Goal: Task Accomplishment & Management: Manage account settings

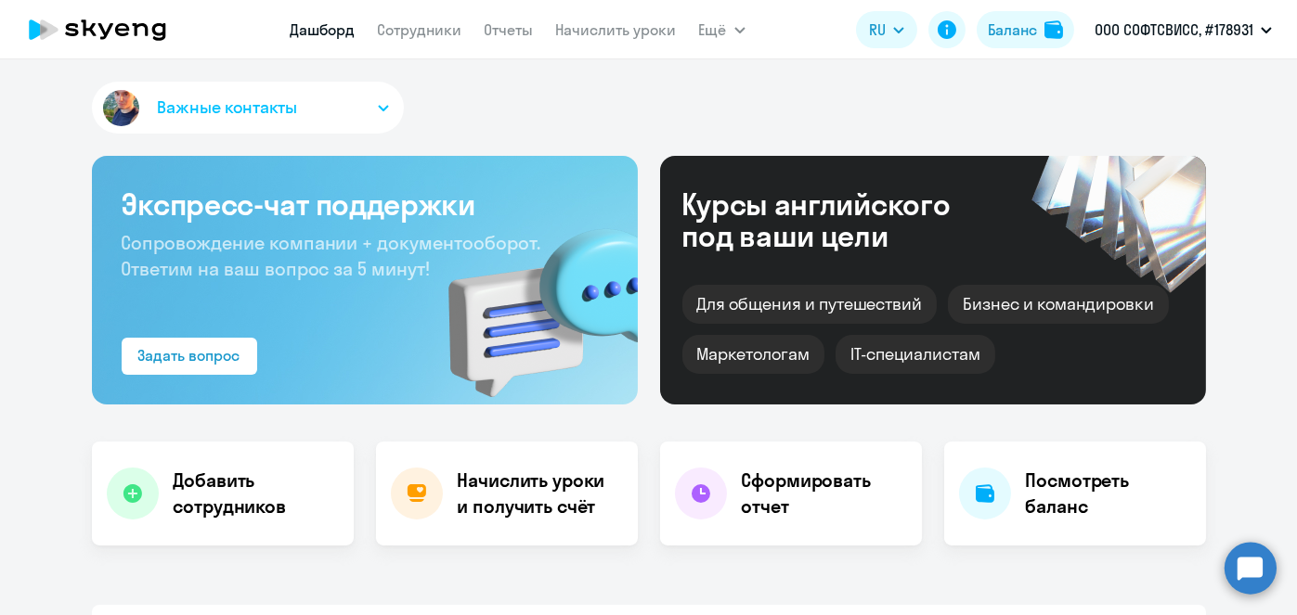
click at [573, 29] on link "Начислить уроки" at bounding box center [616, 29] width 121 height 19
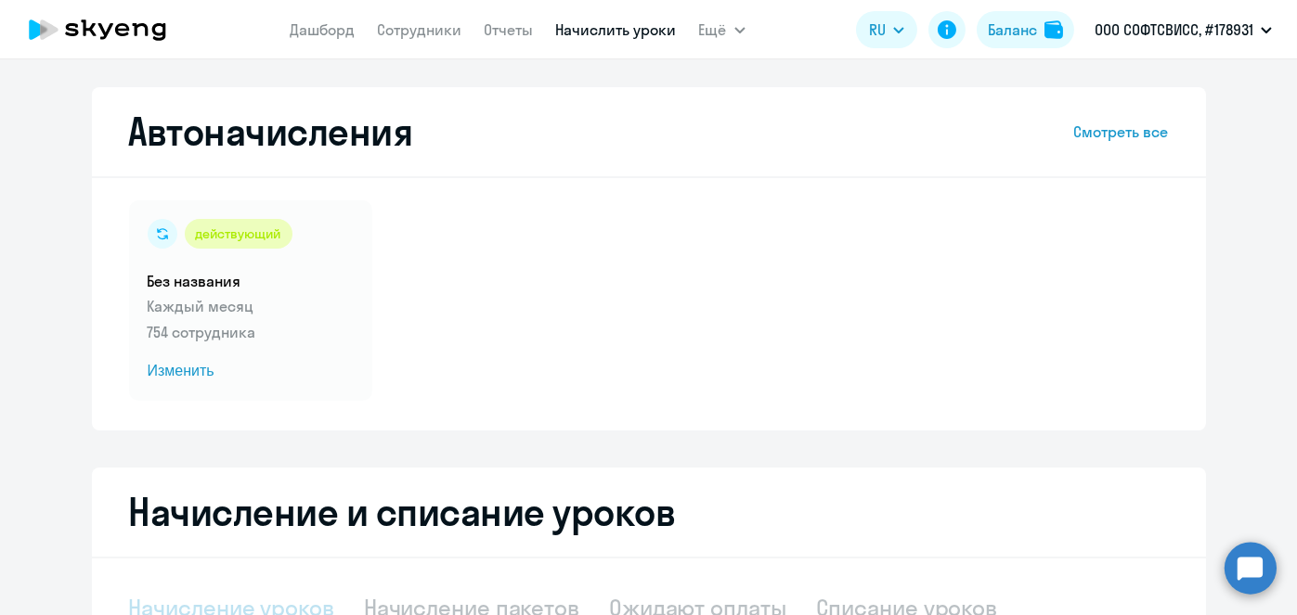
select select "10"
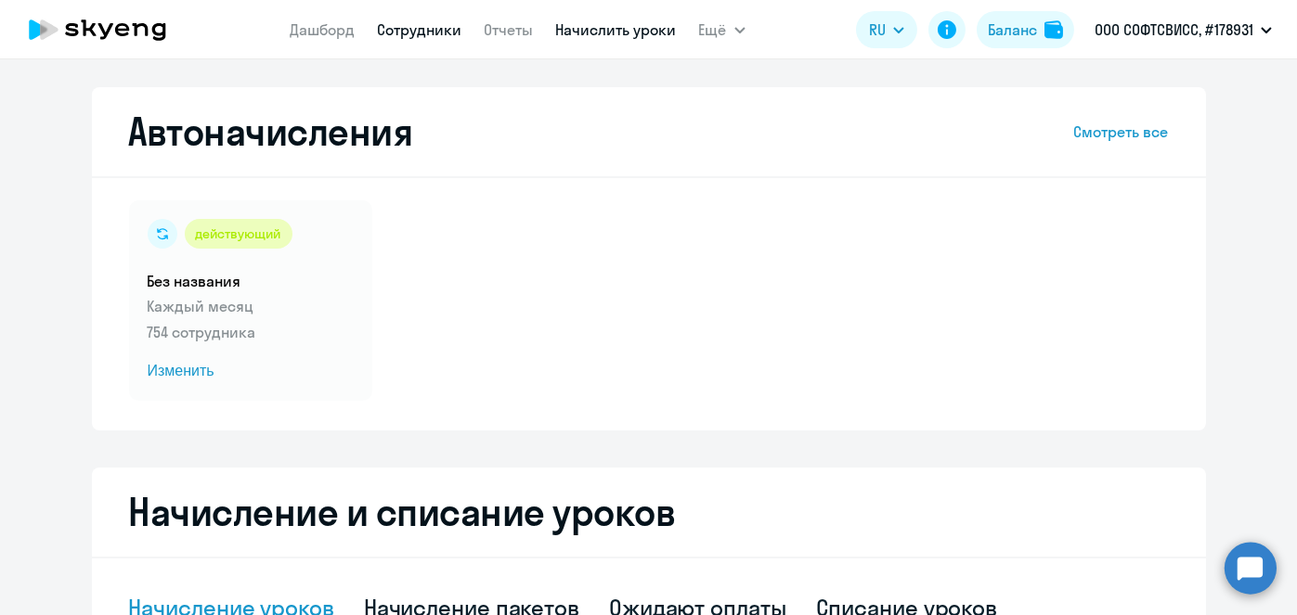
click at [443, 32] on link "Сотрудники" at bounding box center [420, 29] width 84 height 19
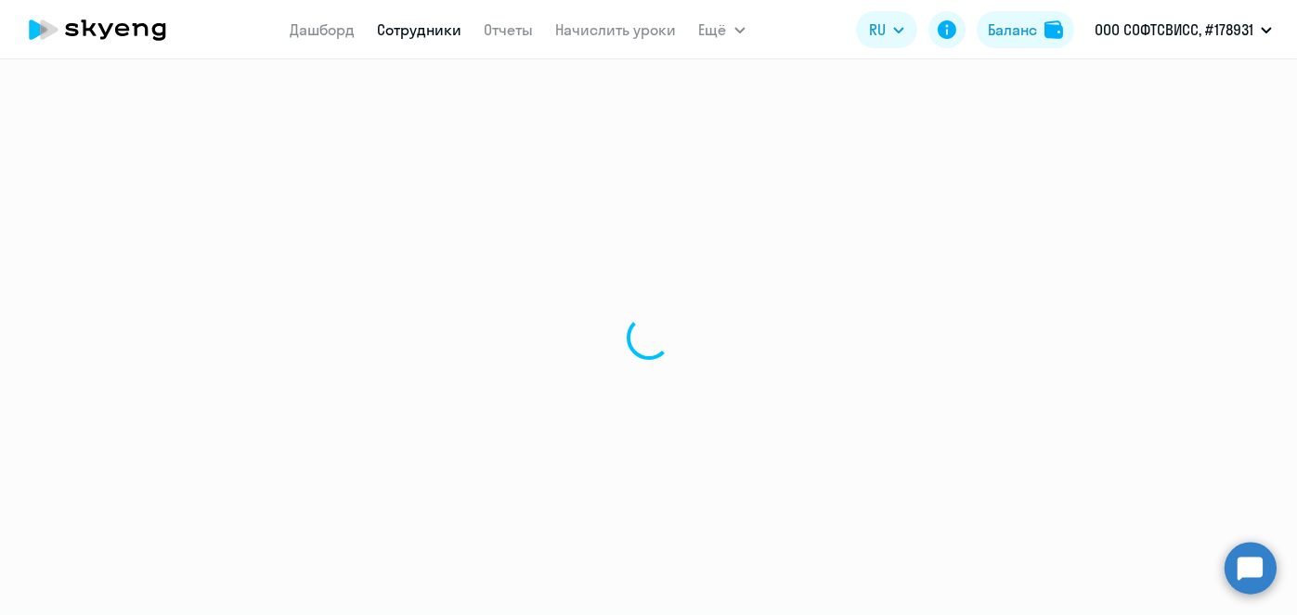
select select "30"
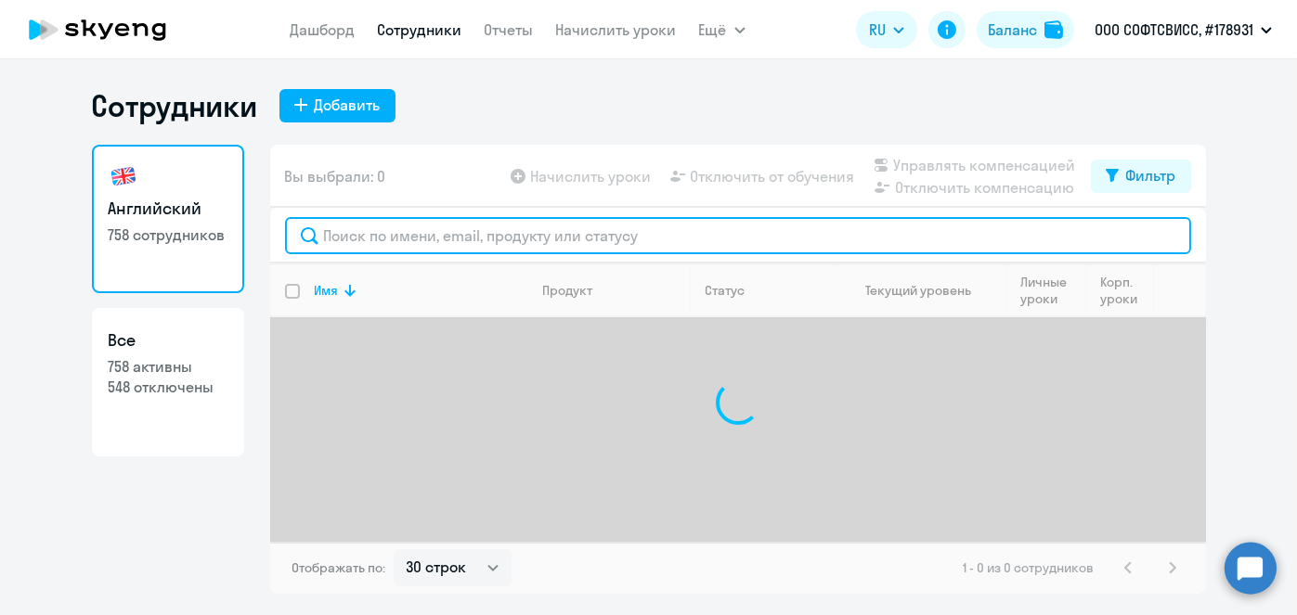
click at [667, 240] on input "text" at bounding box center [738, 235] width 906 height 37
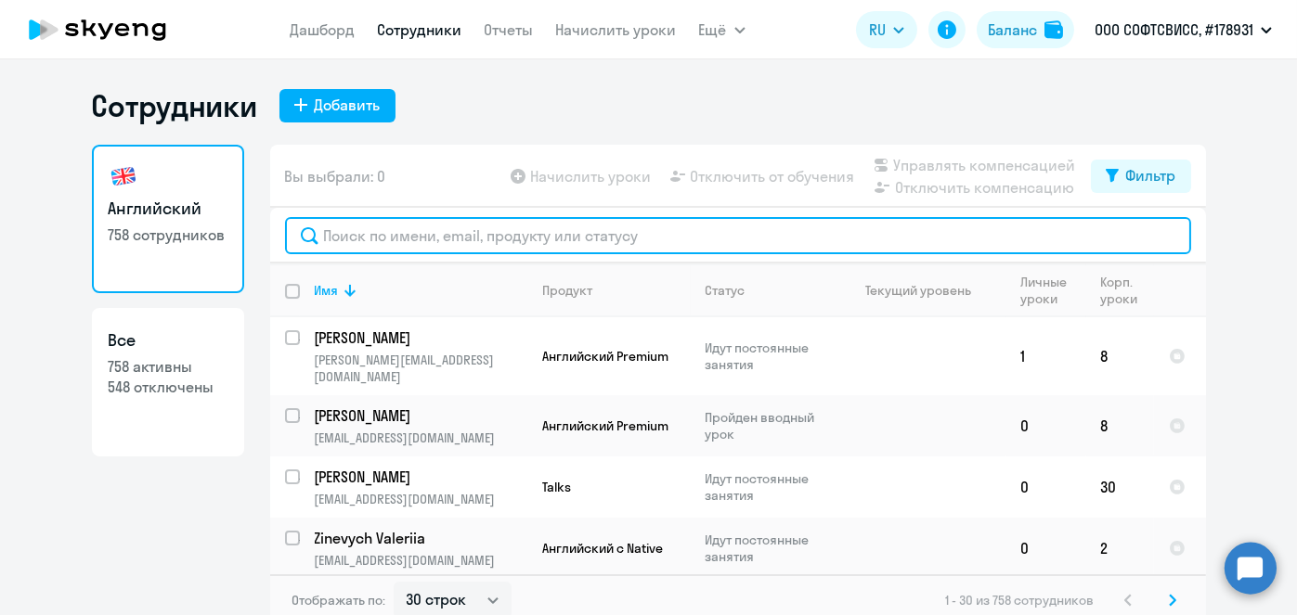
paste input "Fissenko"
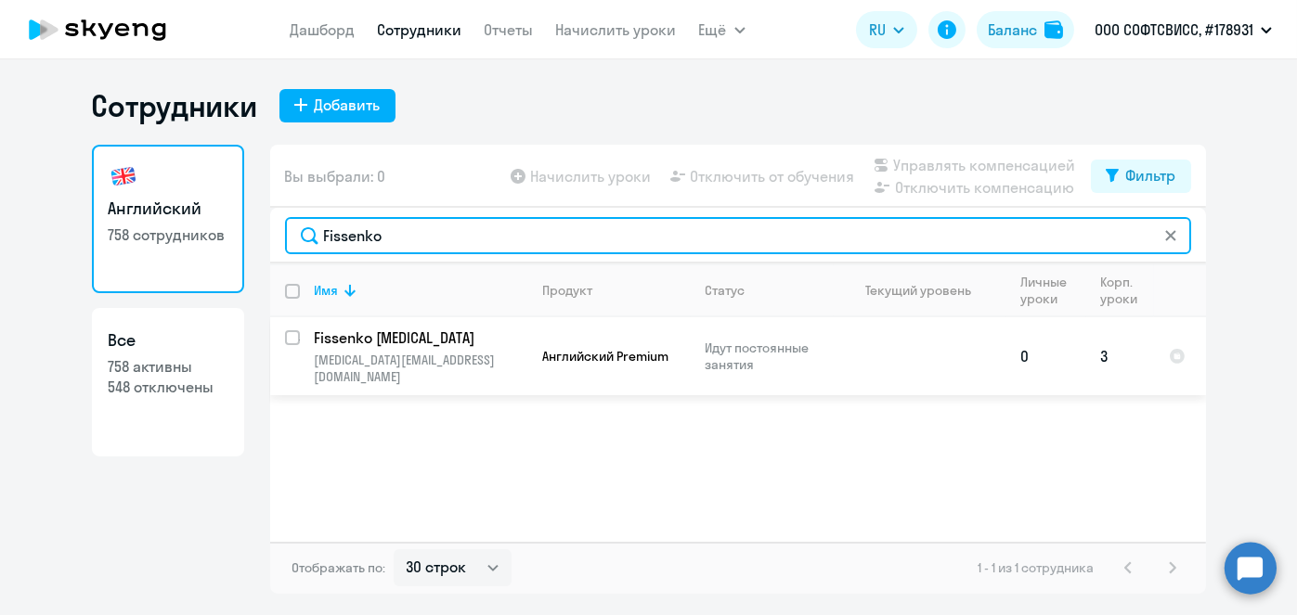
type input "Fissenko"
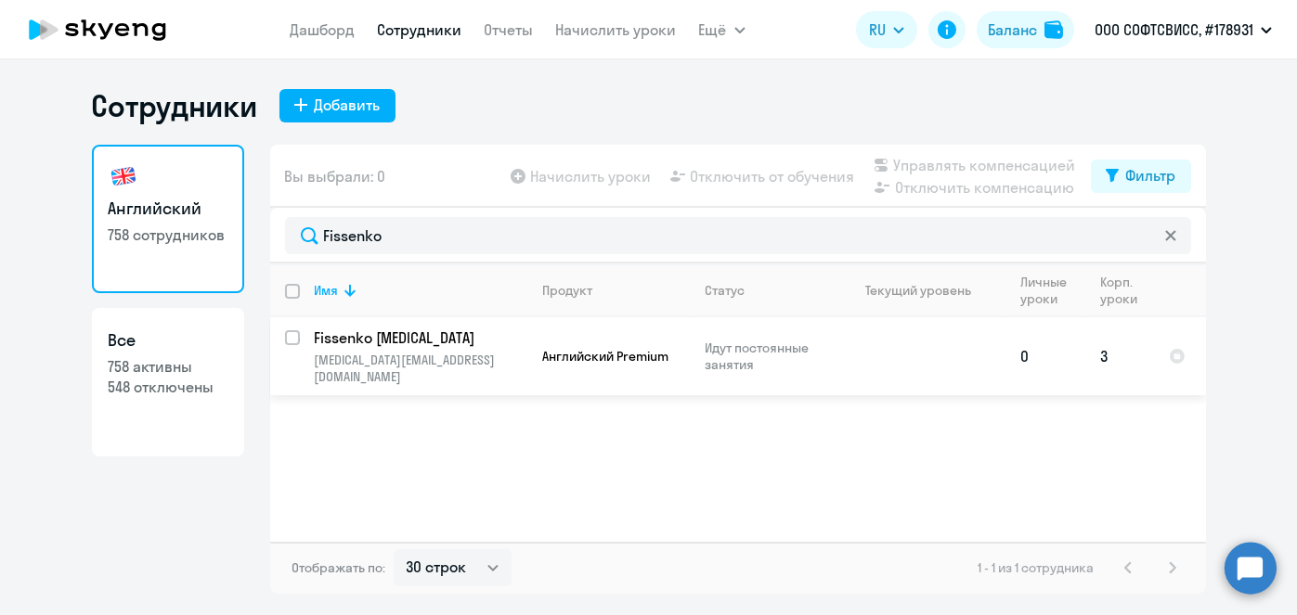
click at [292, 343] on input "select row 37194417" at bounding box center [303, 348] width 37 height 37
checkbox input "true"
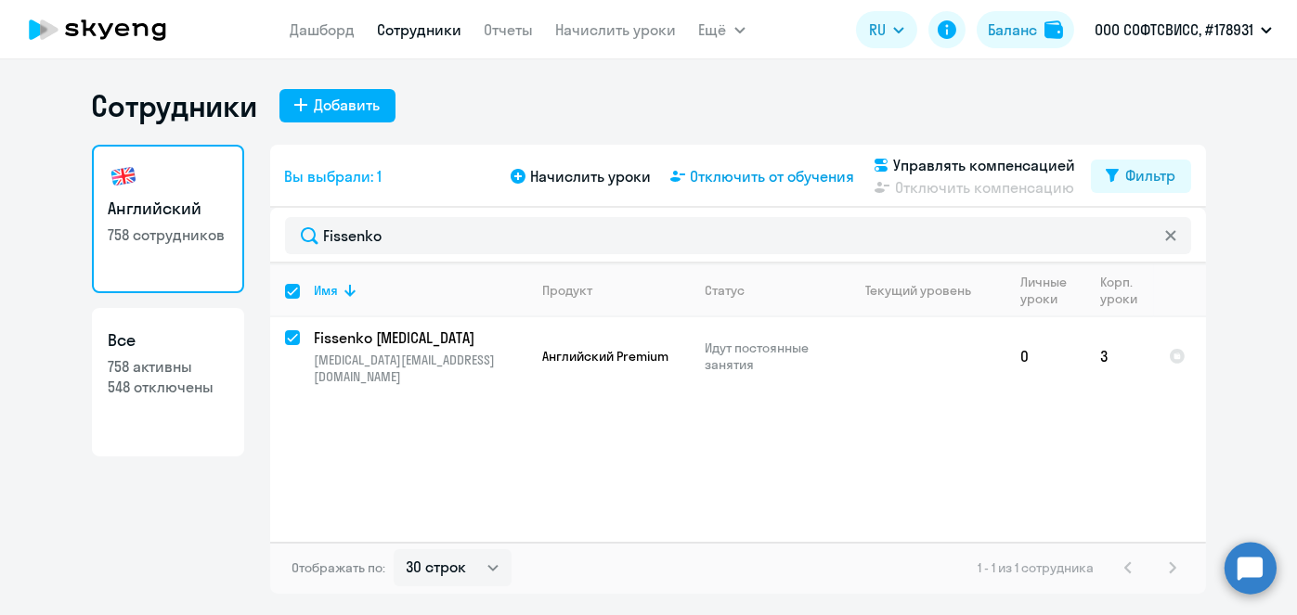
click at [795, 181] on span "Отключить от обучения" at bounding box center [773, 176] width 164 height 22
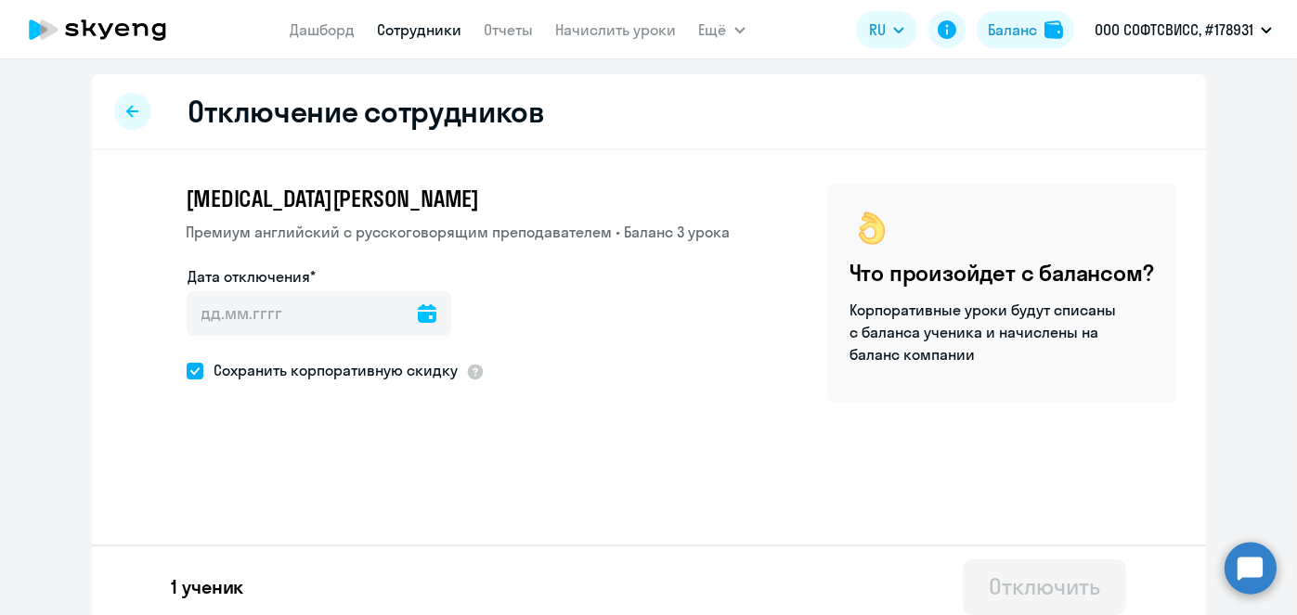
click at [418, 322] on icon at bounding box center [427, 313] width 19 height 19
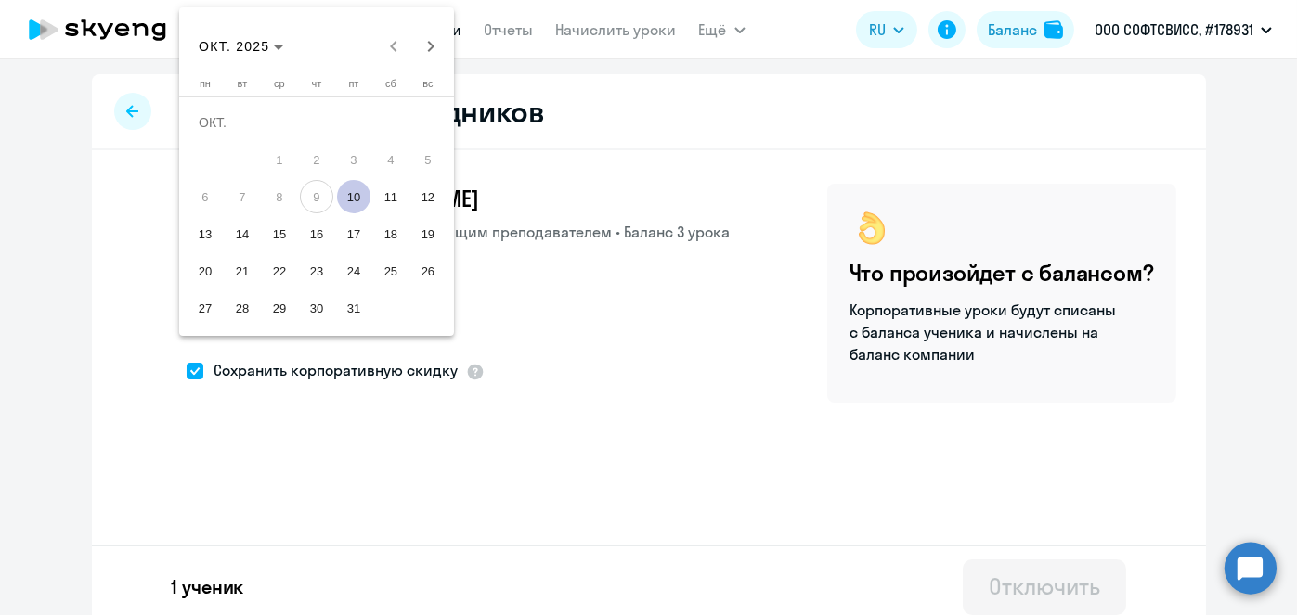
click at [355, 191] on span "10" at bounding box center [353, 196] width 33 height 33
type input "10.10.2025"
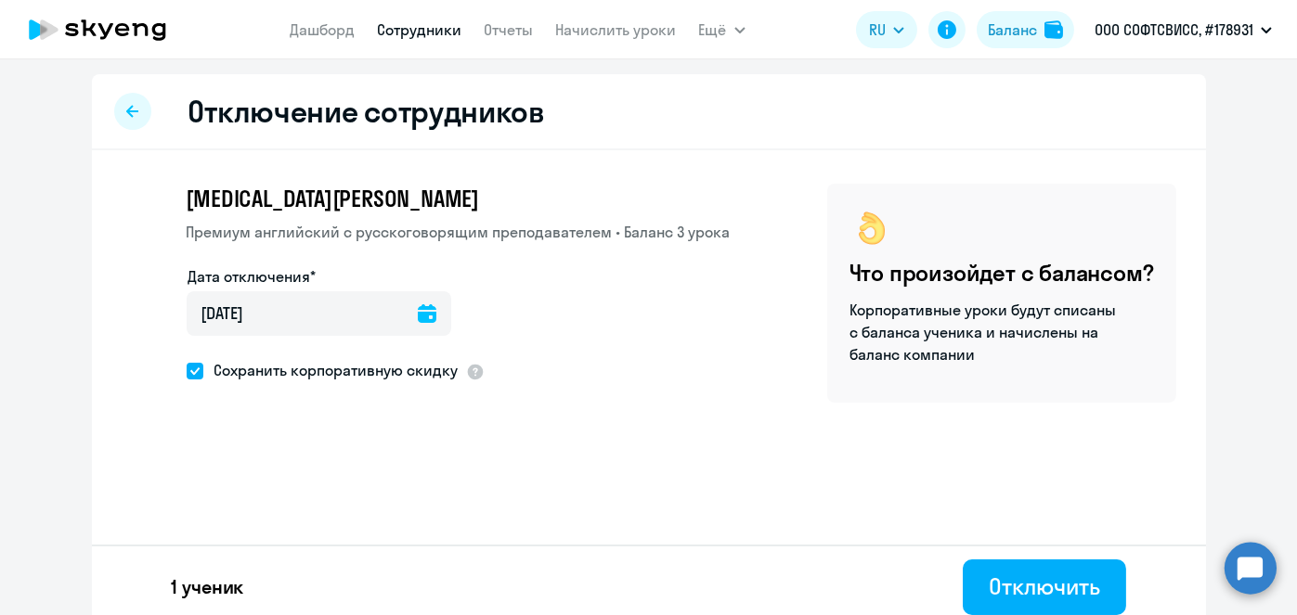
click at [418, 308] on icon at bounding box center [427, 313] width 19 height 19
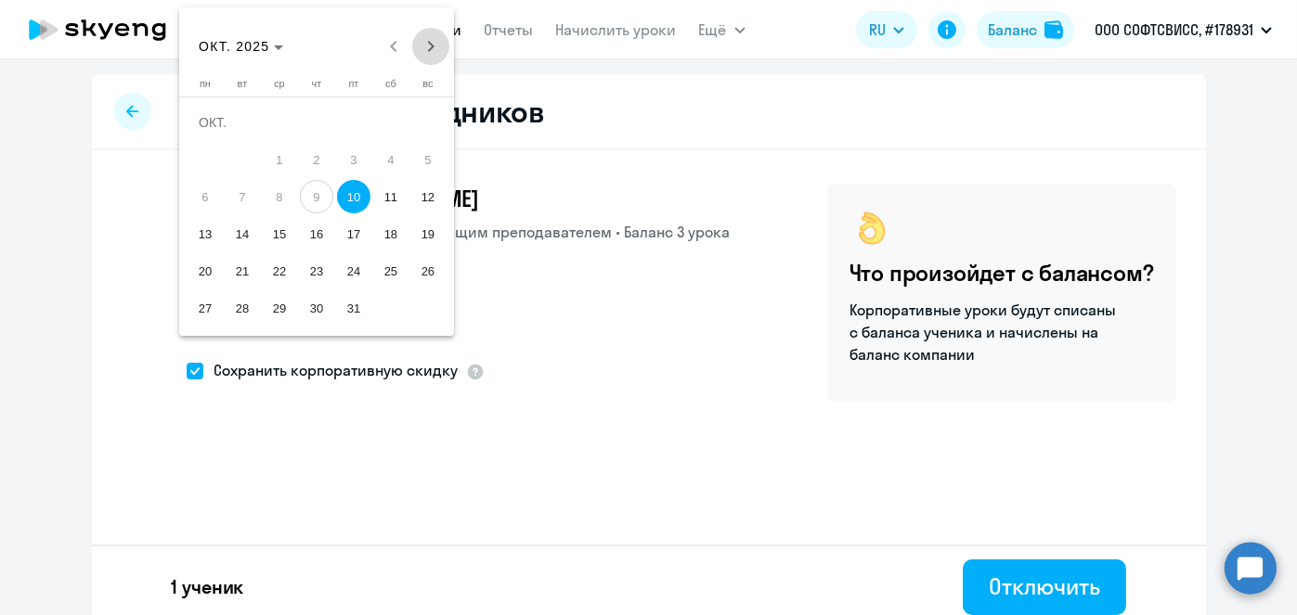
click at [427, 60] on span "Next month" at bounding box center [430, 46] width 37 height 37
click at [386, 120] on span "1" at bounding box center [390, 122] width 33 height 33
type input "01.11.2025"
type input "1.11.2025"
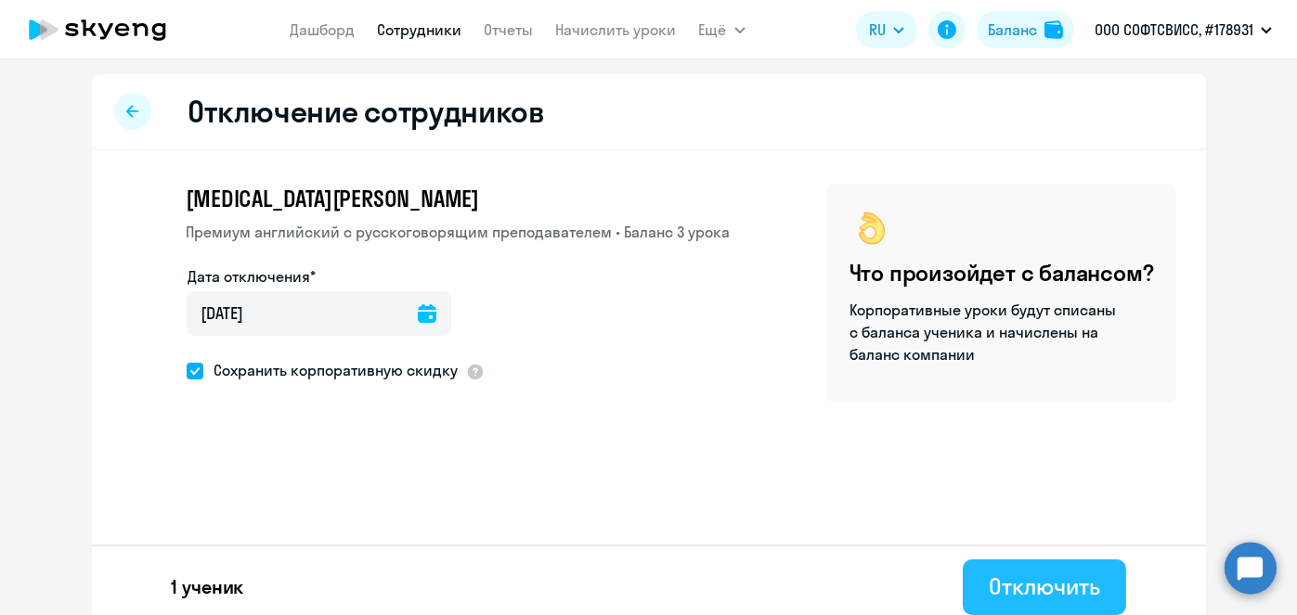
click at [1074, 584] on div "Отключить" at bounding box center [1044, 587] width 110 height 30
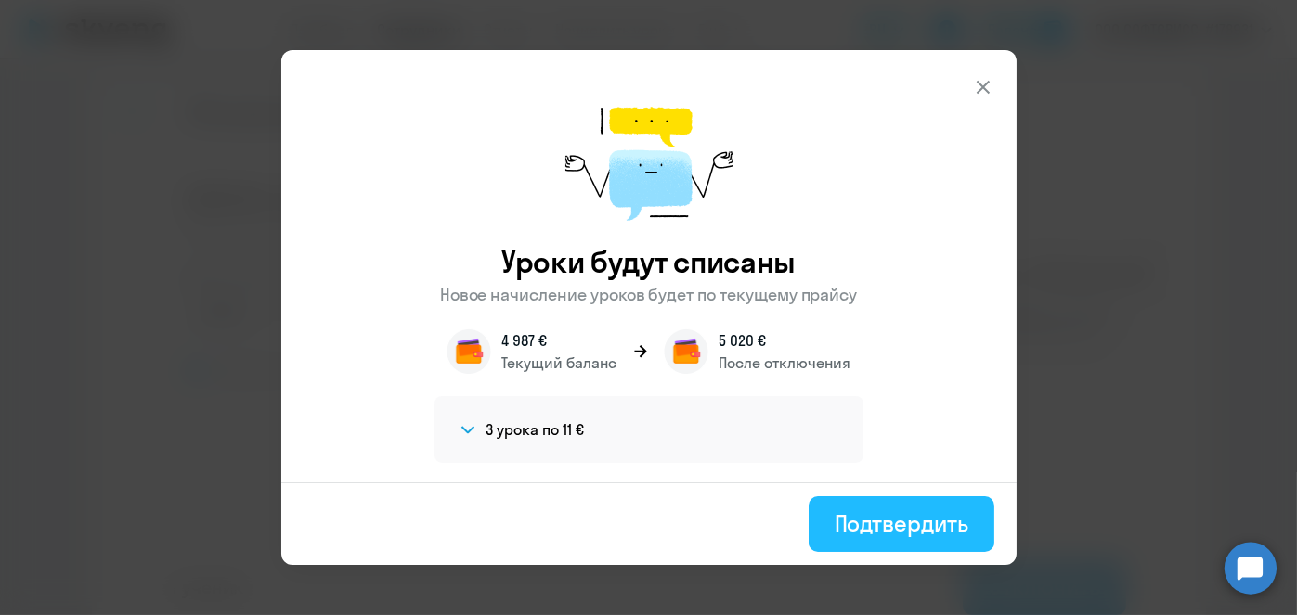
click at [905, 525] on div "Подтвердить" at bounding box center [902, 524] width 134 height 30
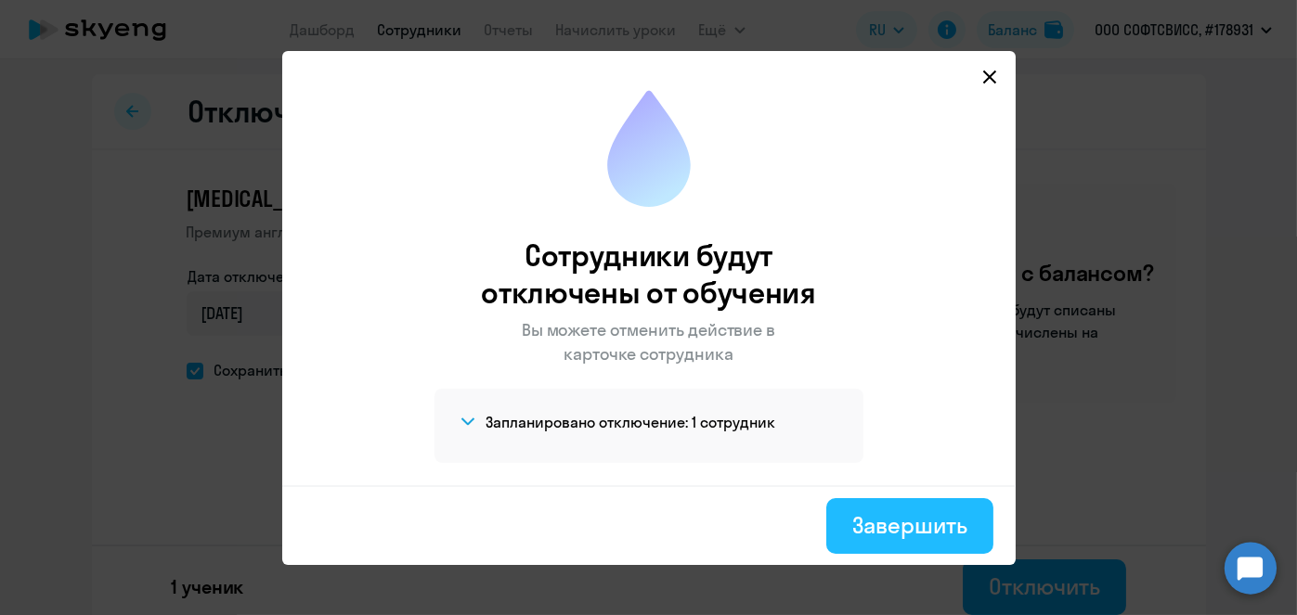
click at [902, 514] on div "Завершить" at bounding box center [909, 526] width 114 height 30
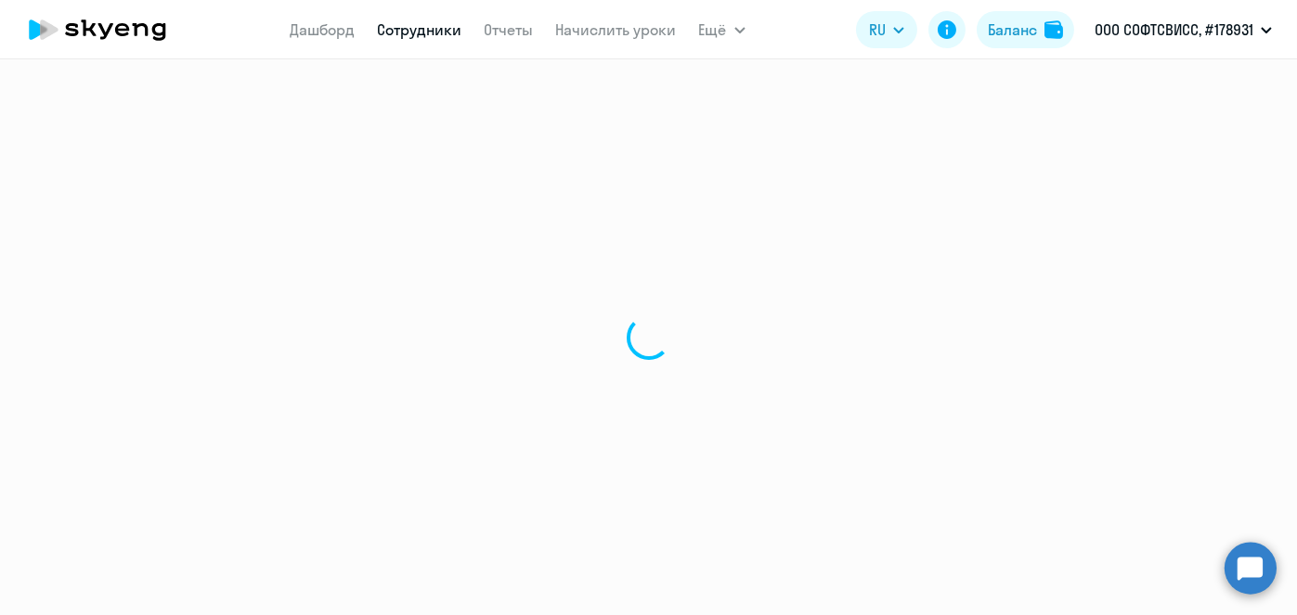
select select "30"
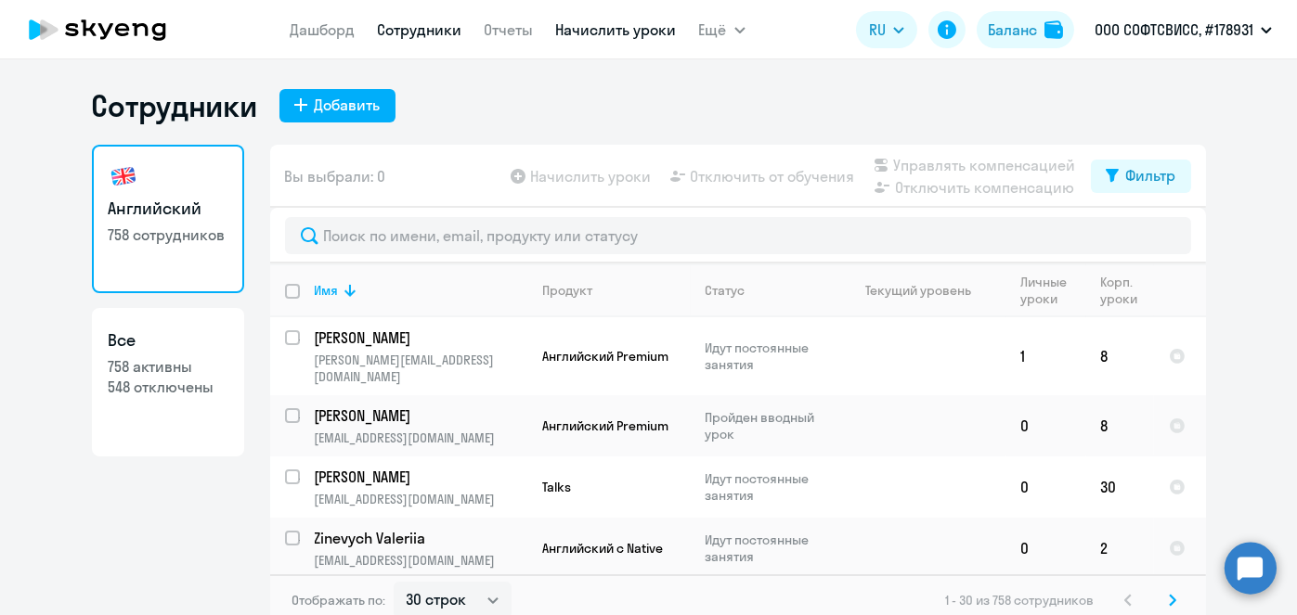
click at [611, 31] on link "Начислить уроки" at bounding box center [616, 29] width 121 height 19
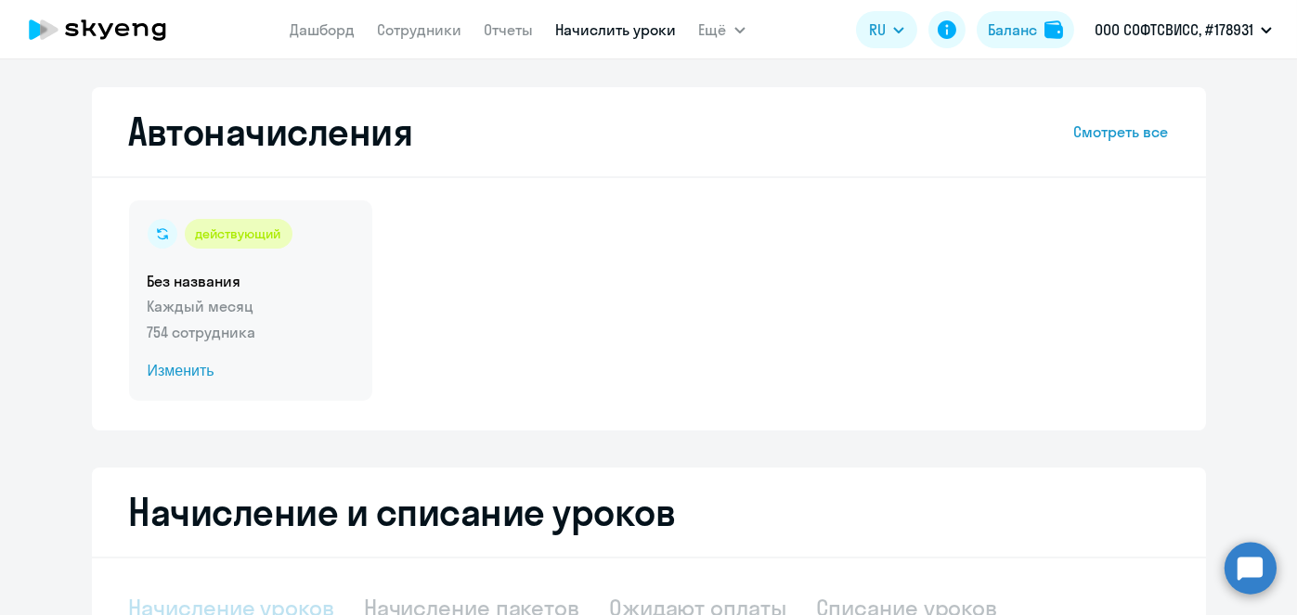
click at [185, 374] on span "Изменить" at bounding box center [251, 371] width 206 height 22
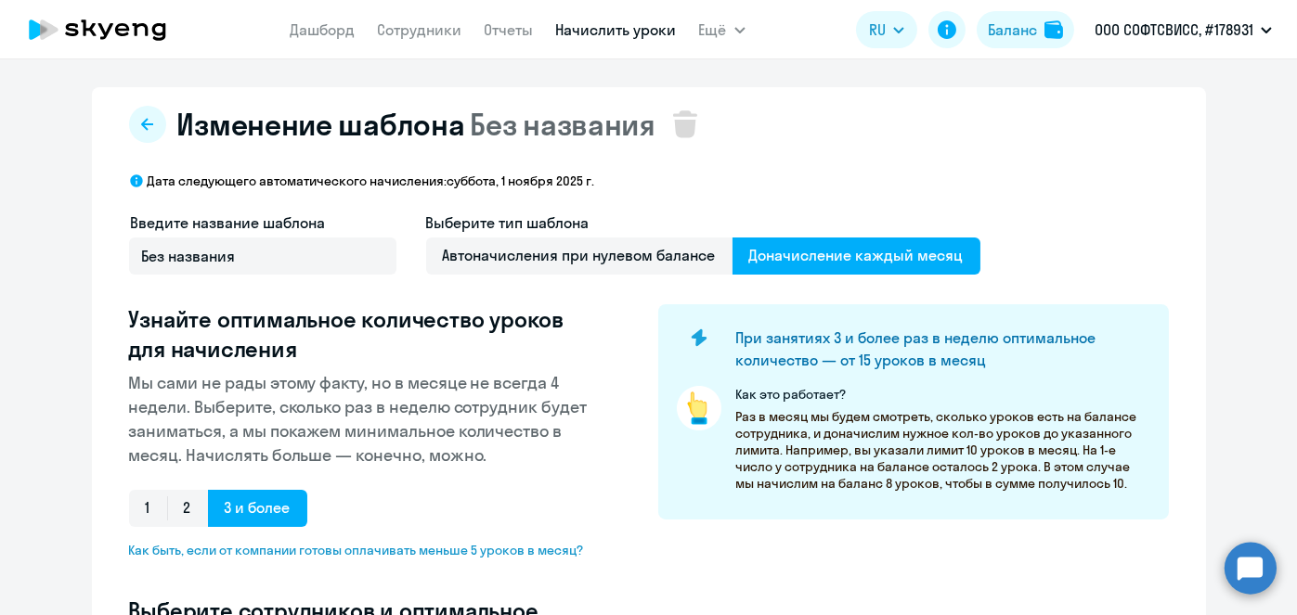
click at [477, 211] on div "Дата следующего автоматического начисления: суббота, 1 ноября 2025 г. Введите н…" at bounding box center [649, 621] width 1040 height 897
select select "10"
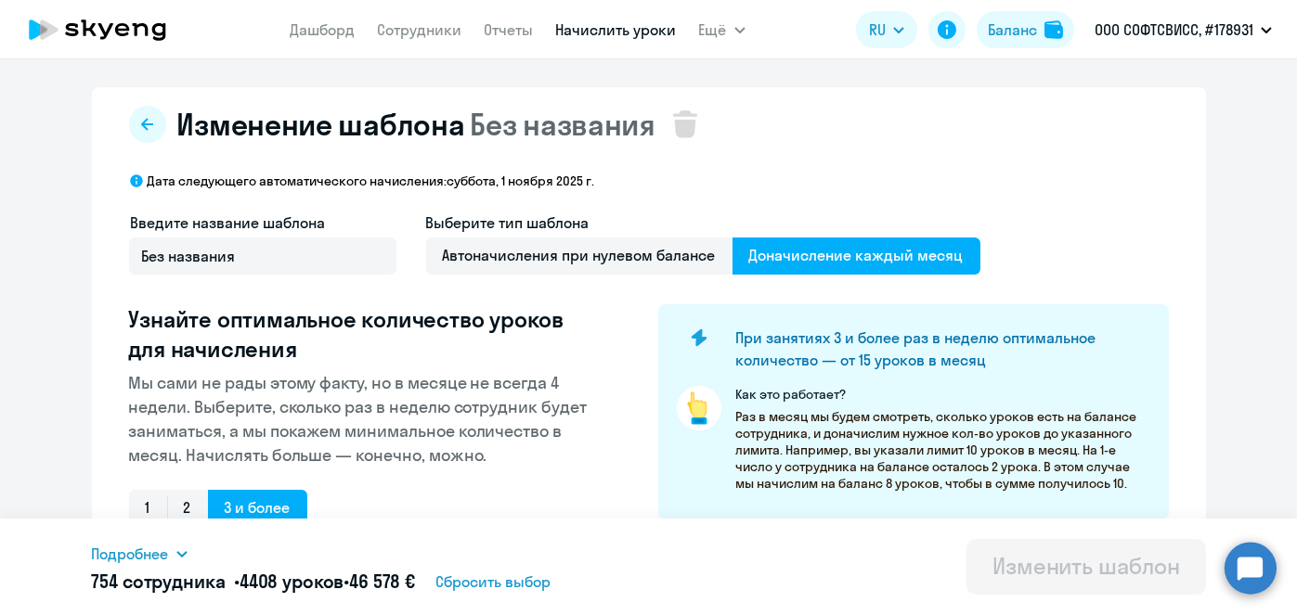
scroll to position [486, 0]
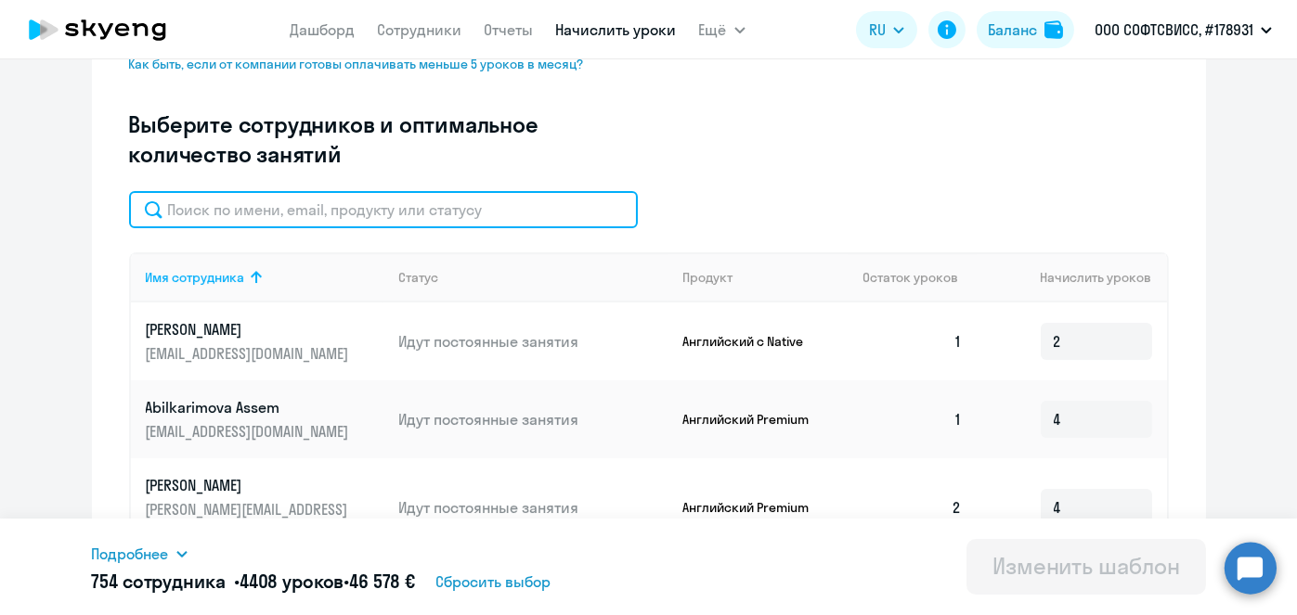
click at [463, 213] on input "text" at bounding box center [383, 209] width 509 height 37
paste input "Fissenko"
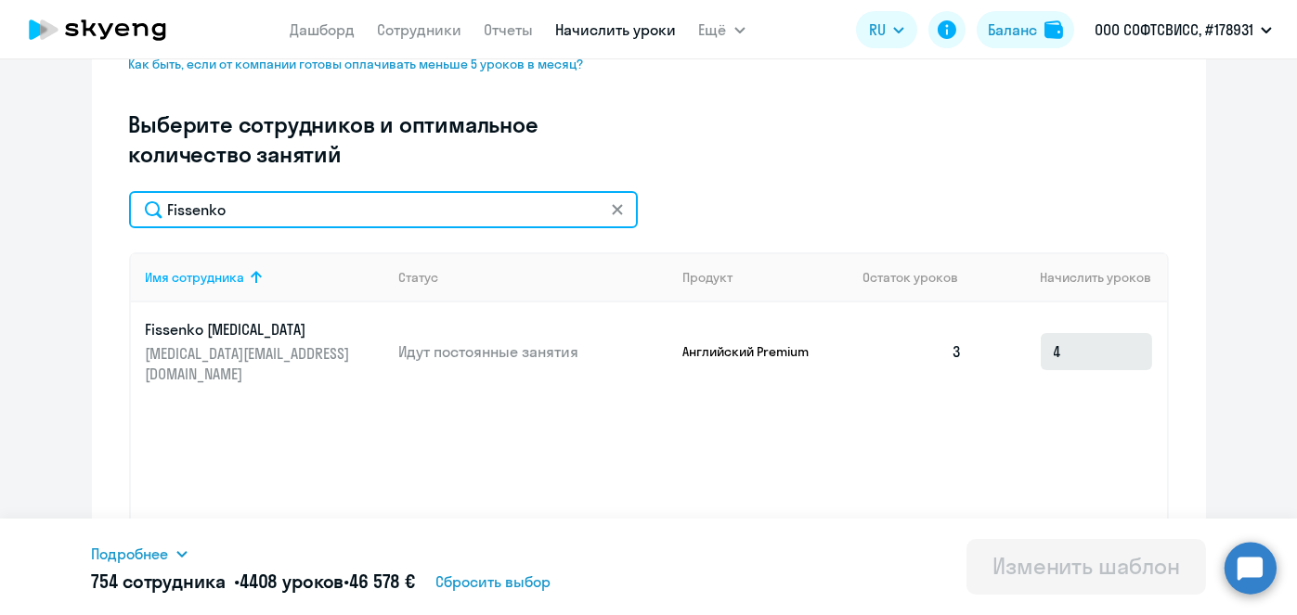
type input "Fissenko"
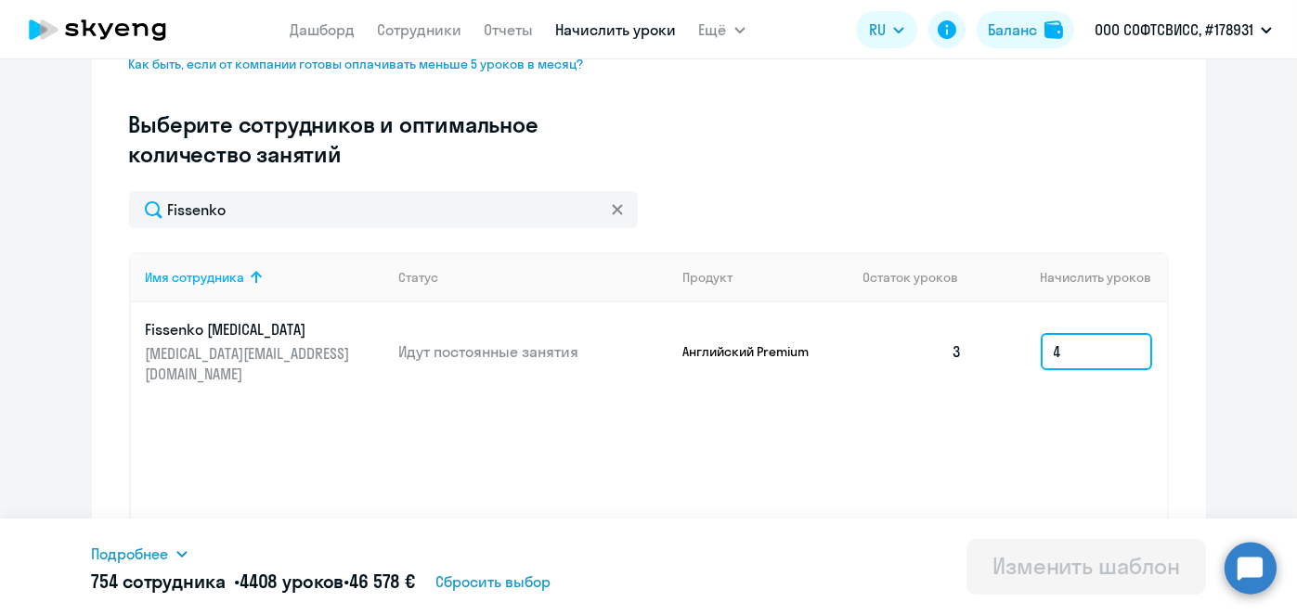
click at [1080, 338] on input "4" at bounding box center [1096, 351] width 111 height 37
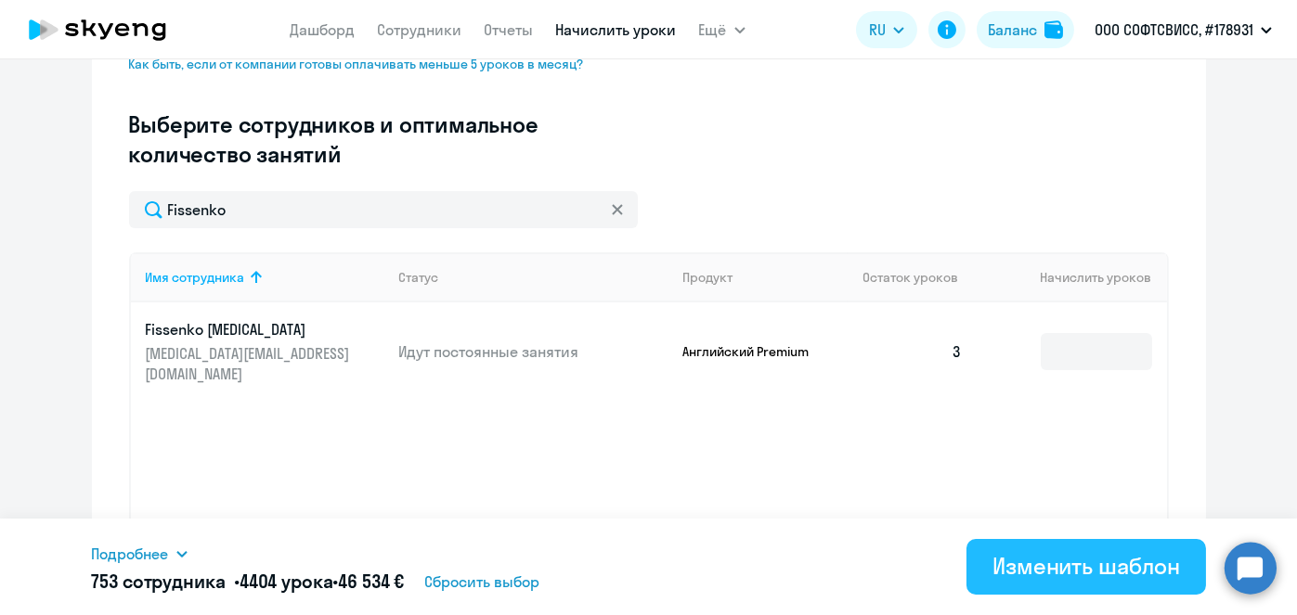
click at [1056, 577] on div "Изменить шаблон" at bounding box center [1086, 566] width 188 height 30
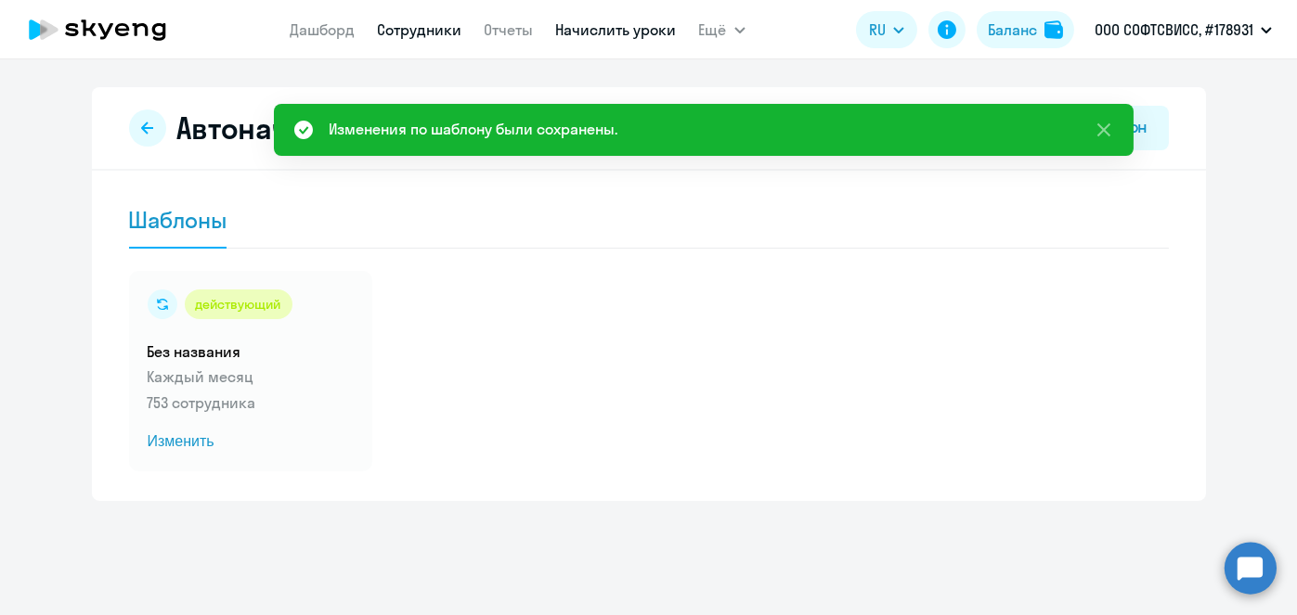
click at [421, 23] on link "Сотрудники" at bounding box center [420, 29] width 84 height 19
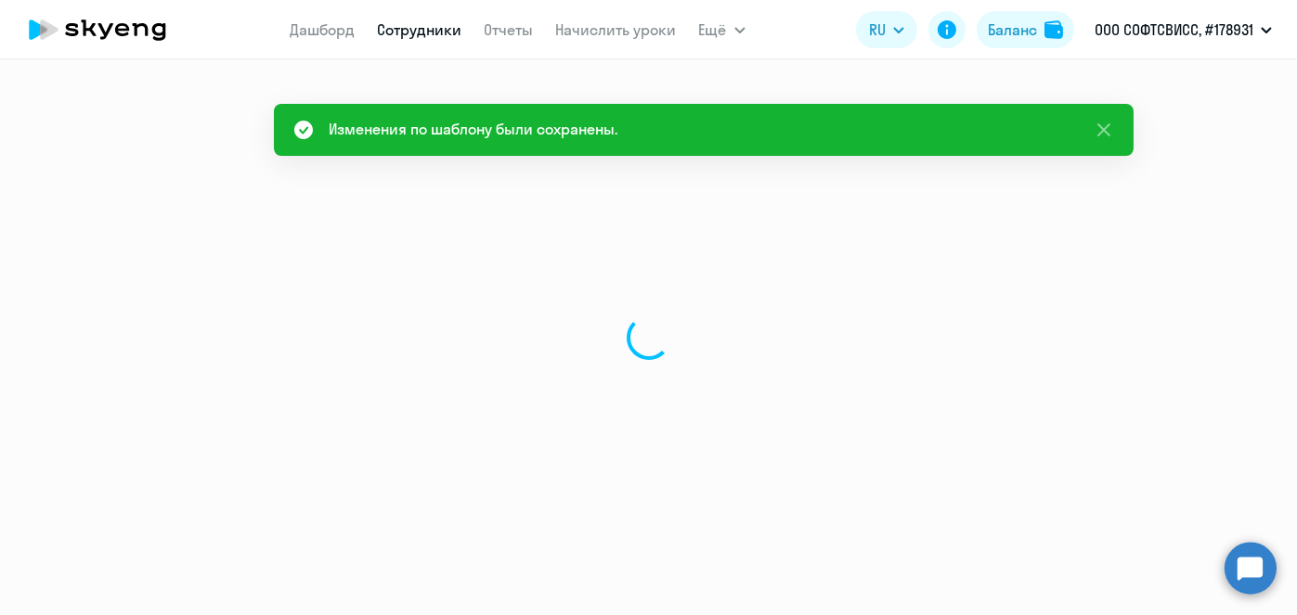
select select "30"
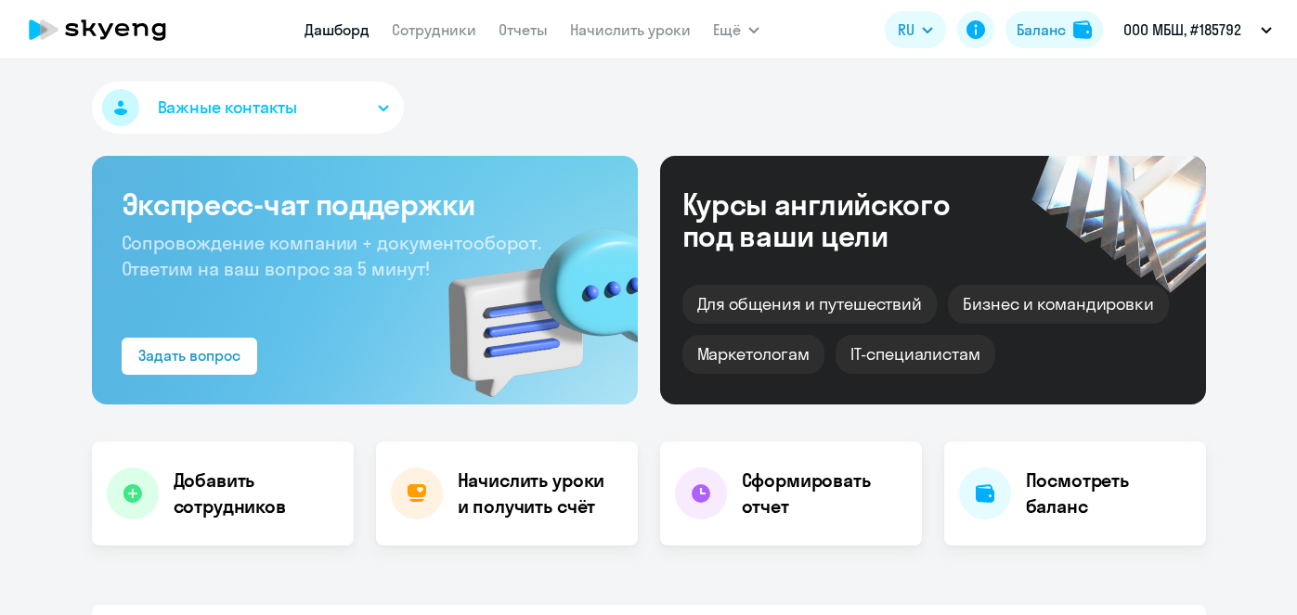
select select "30"
click at [650, 37] on link "Начислить уроки" at bounding box center [630, 29] width 121 height 19
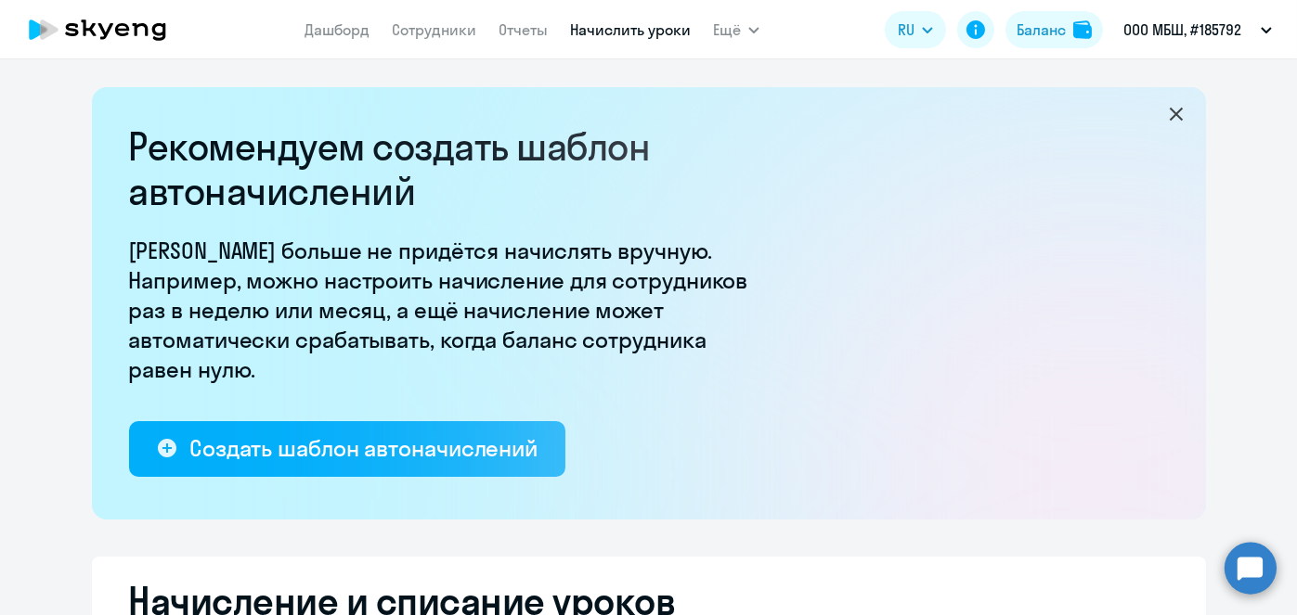
select select "10"
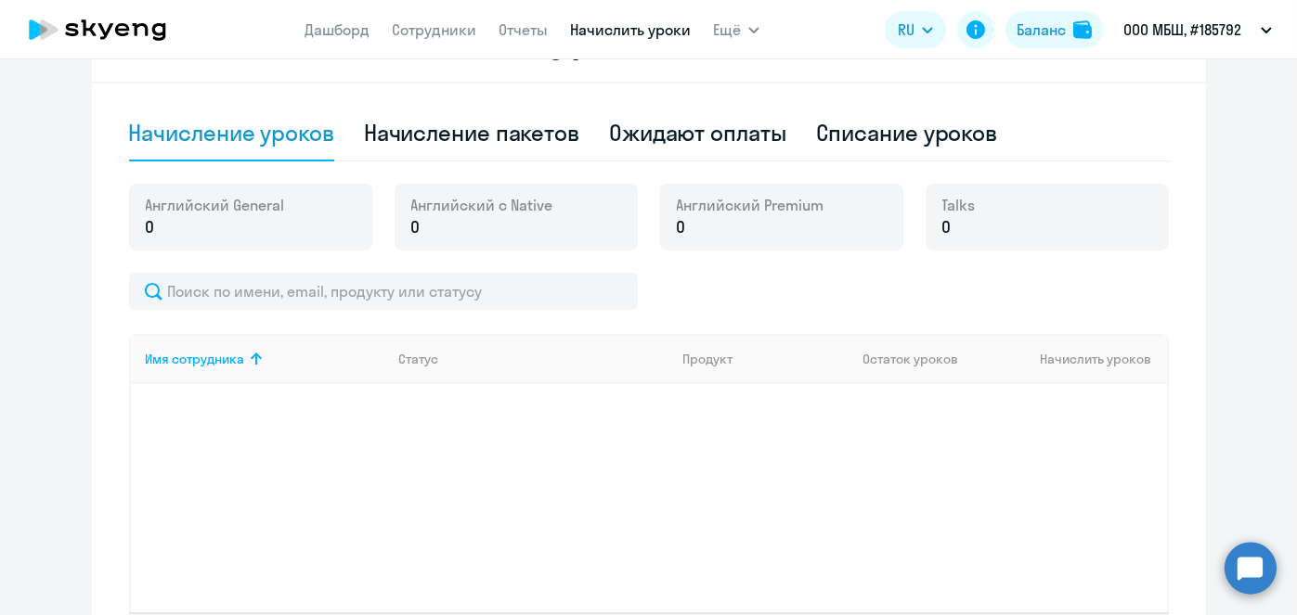
scroll to position [559, 0]
